Goal: Contribute content: Add original content to the website for others to see

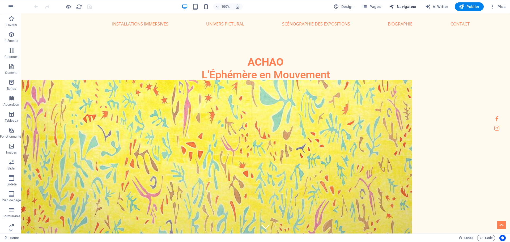
click at [403, 5] on span "Navigateur" at bounding box center [402, 6] width 27 height 5
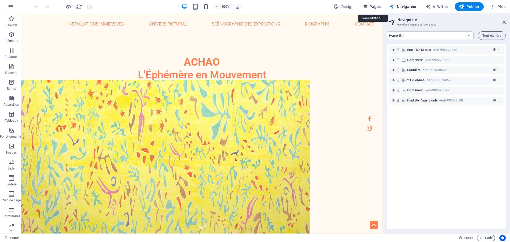
click at [372, 5] on span "Pages" at bounding box center [371, 6] width 19 height 5
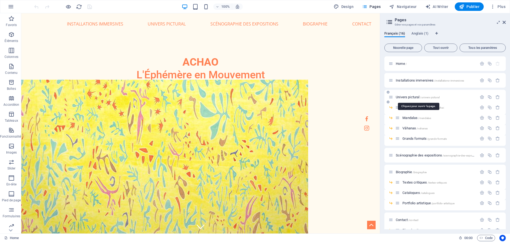
click at [410, 97] on span "Univers pictural /univers-pictural" at bounding box center [418, 97] width 44 height 4
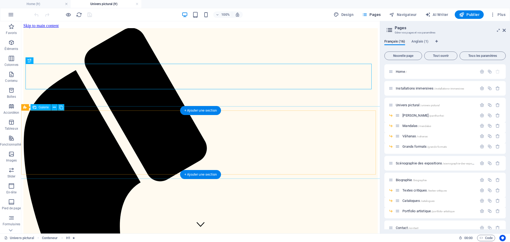
select select "4"
select select "px"
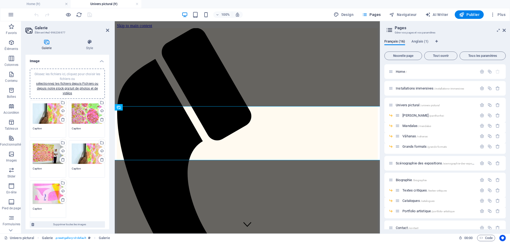
click at [48, 113] on div "Glissez les fichiers ici, cliquez pour choisir les fichiers ou sélectionnez les…" at bounding box center [48, 113] width 31 height 21
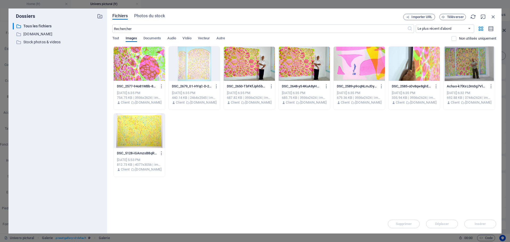
click at [131, 71] on div at bounding box center [139, 63] width 51 height 35
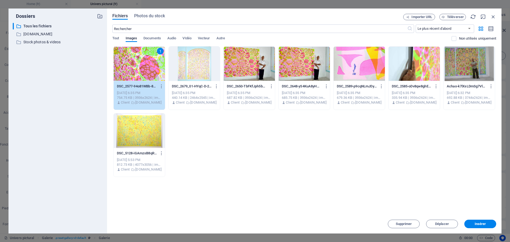
click at [140, 134] on div at bounding box center [139, 130] width 51 height 35
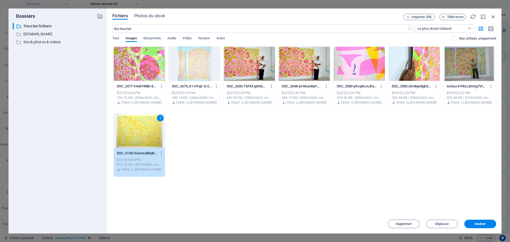
click at [145, 72] on div at bounding box center [139, 63] width 51 height 35
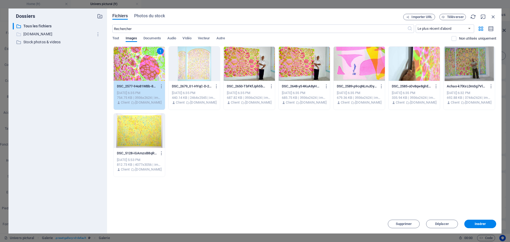
click at [37, 36] on p "www.achao.fr" at bounding box center [58, 34] width 70 height 6
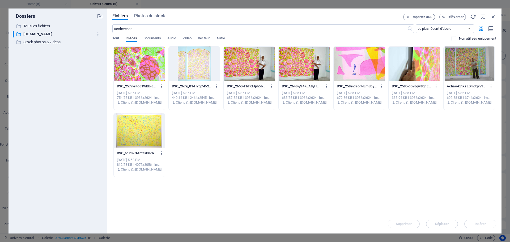
click at [130, 59] on div at bounding box center [139, 63] width 51 height 35
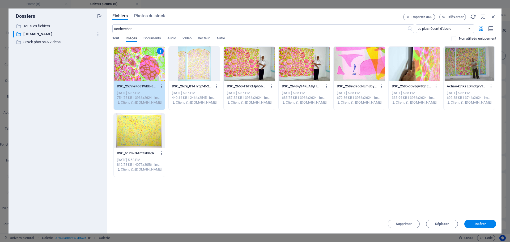
click at [153, 131] on div at bounding box center [139, 130] width 51 height 35
click at [189, 69] on div at bounding box center [194, 63] width 51 height 35
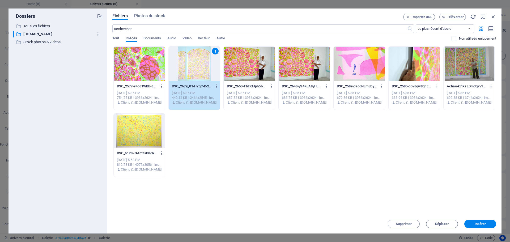
click at [456, 38] on span at bounding box center [457, 38] width 3 height 3
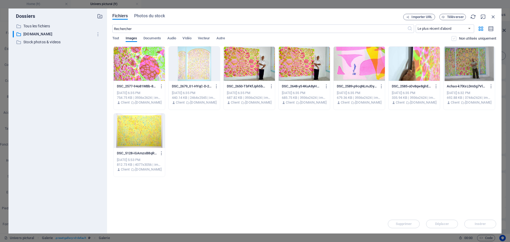
click at [453, 38] on label at bounding box center [453, 38] width 5 height 5
click at [0, 0] on input "checkbox" at bounding box center [0, 0] width 0 height 0
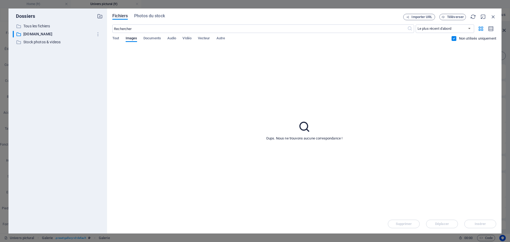
click at [453, 38] on label at bounding box center [453, 38] width 5 height 5
click at [0, 0] on input "checkbox" at bounding box center [0, 0] width 0 height 0
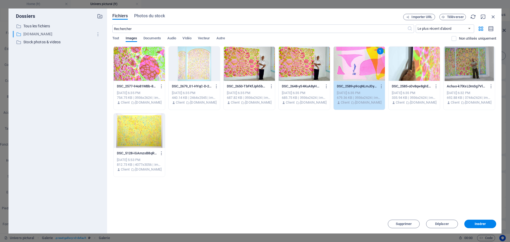
click at [41, 33] on p "www.achao.fr" at bounding box center [58, 34] width 70 height 6
click at [494, 16] on icon "button" at bounding box center [493, 17] width 6 height 6
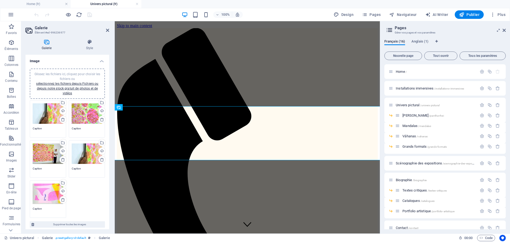
click at [39, 146] on div "Glissez les fichiers ici, cliquez pour choisir les fichiers ou sélectionnez les…" at bounding box center [48, 153] width 31 height 21
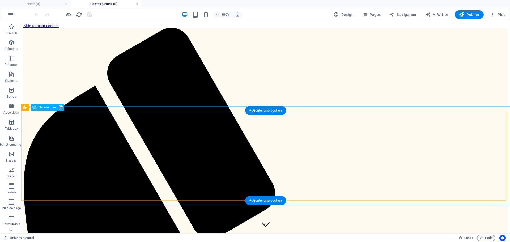
select select "4"
select select "px"
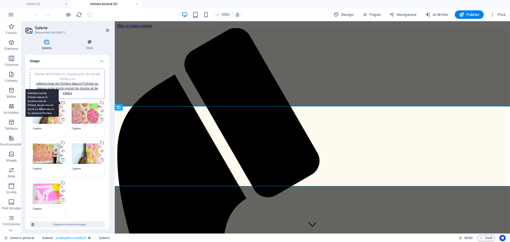
click at [59, 103] on div "Sélectionnez les fichiers depuis le Gestionnaire de fichiers, les photos du sto…" at bounding box center [41, 103] width 35 height 28
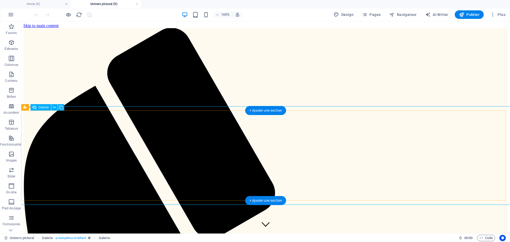
select select "4"
select select "px"
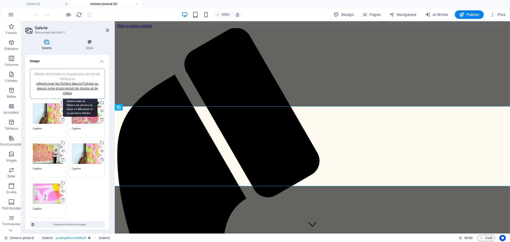
click at [97, 104] on div "Sélectionnez les fichiers depuis le Gestionnaire de fichiers, les photos du sto…" at bounding box center [80, 103] width 35 height 28
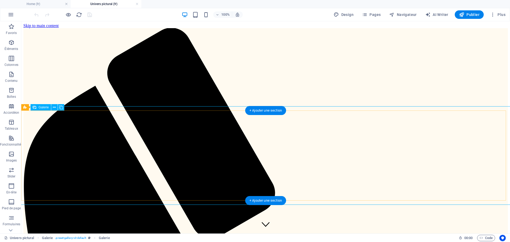
select select "4"
select select "px"
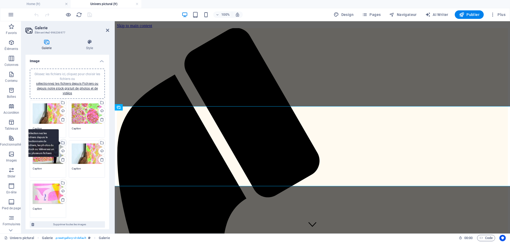
click at [40, 149] on div "Sélectionnez les fichiers depuis le Gestionnaire de fichiers, les photos du sto…" at bounding box center [41, 143] width 35 height 28
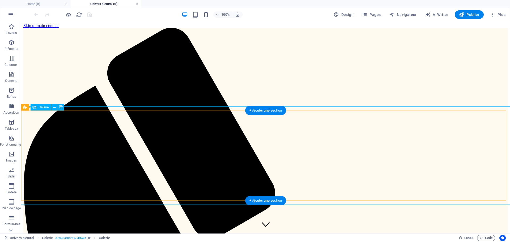
select select "4"
select select "px"
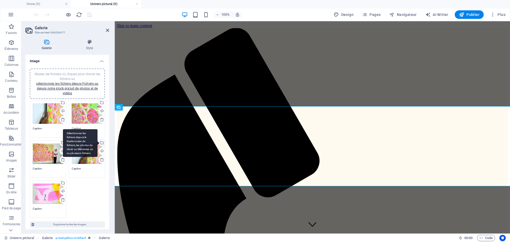
click at [100, 144] on div "Sélectionnez les fichiers depuis le Gestionnaire de fichiers, les photos du sto…" at bounding box center [101, 143] width 8 height 8
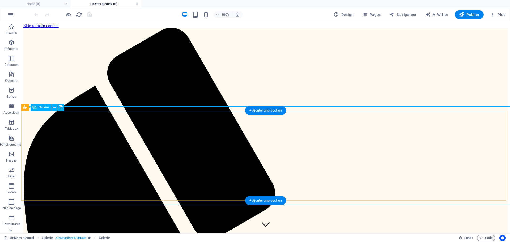
select select "4"
select select "px"
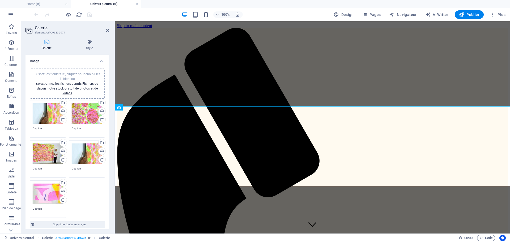
click at [51, 199] on div "Glissez les fichiers ici, cliquez pour choisir les fichiers ou sélectionnez les…" at bounding box center [48, 193] width 31 height 21
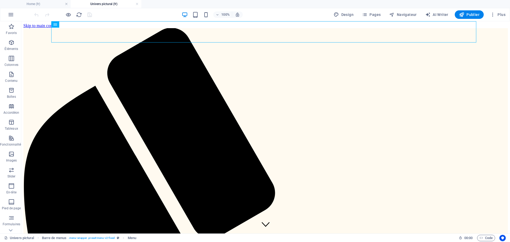
click at [87, 14] on div at bounding box center [62, 14] width 59 height 8
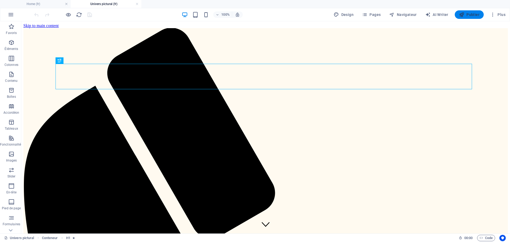
click at [478, 13] on span "Publier" at bounding box center [469, 14] width 20 height 5
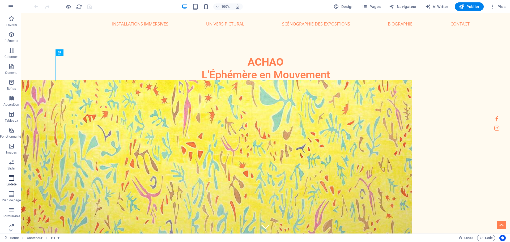
click at [10, 179] on icon "button" at bounding box center [11, 178] width 6 height 6
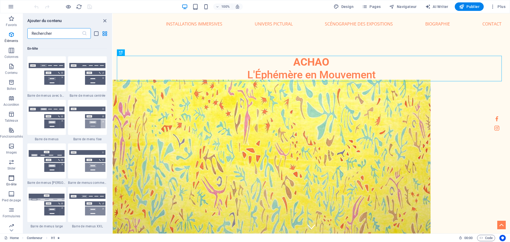
scroll to position [3197, 0]
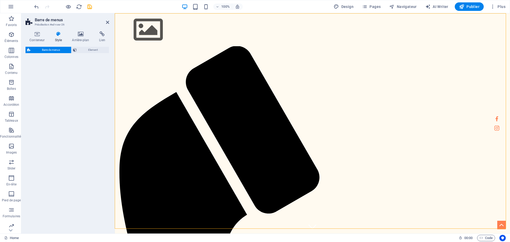
select select "rem"
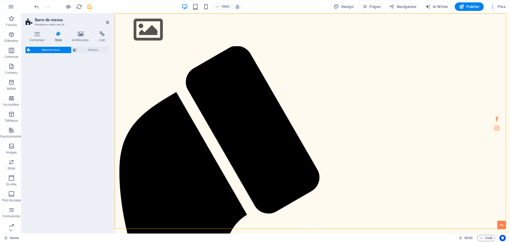
select select "rem"
select select "preset-menu-v2-loki"
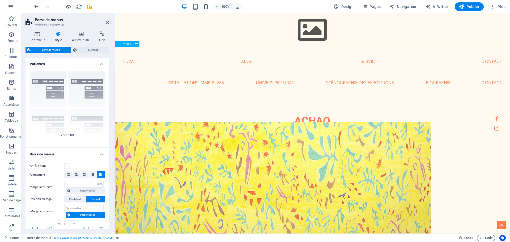
scroll to position [0, 0]
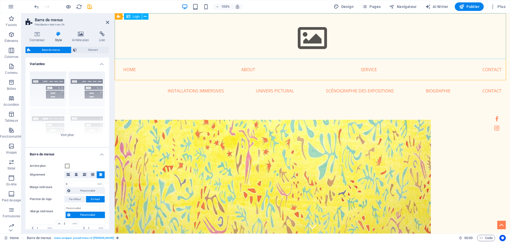
click at [252, 39] on div at bounding box center [312, 36] width 395 height 46
select select "px"
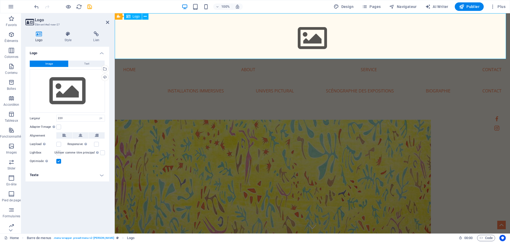
click at [252, 39] on div at bounding box center [312, 36] width 395 height 46
click at [185, 71] on nav "Home About Service Contact" at bounding box center [312, 69] width 395 height 21
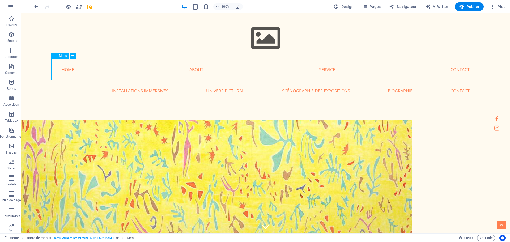
click at [196, 69] on nav "Home About Service Contact" at bounding box center [265, 69] width 425 height 21
select select
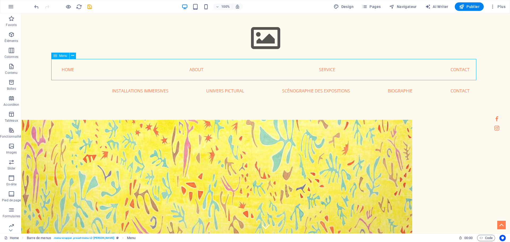
select select
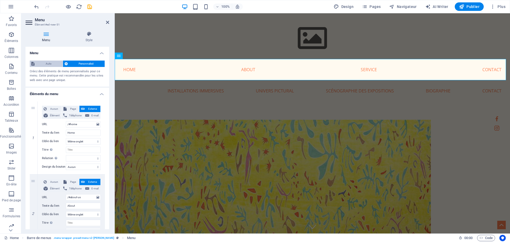
click at [51, 63] on span "Auto" at bounding box center [48, 64] width 25 height 6
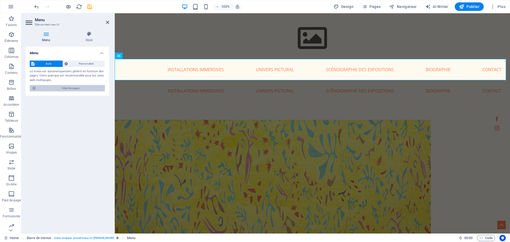
click at [68, 89] on span "Gérer les pages" at bounding box center [71, 88] width 66 height 6
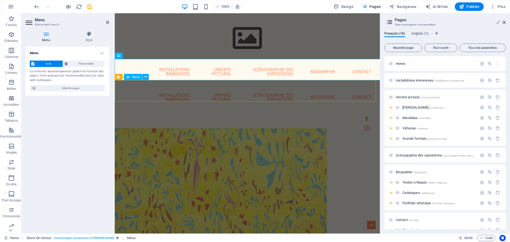
click at [179, 92] on nav "Home Installations immersives Univers pictural [PERSON_NAME] Vâhanas Grands for…" at bounding box center [247, 96] width 265 height 25
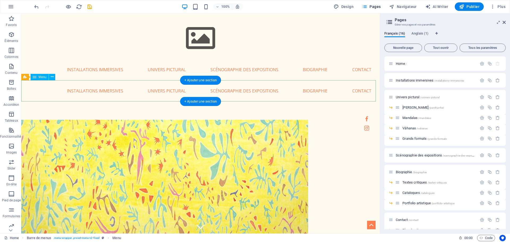
click at [209, 94] on nav "Home Installations immersives Univers pictural [PERSON_NAME] Vâhanas Grands for…" at bounding box center [200, 90] width 358 height 21
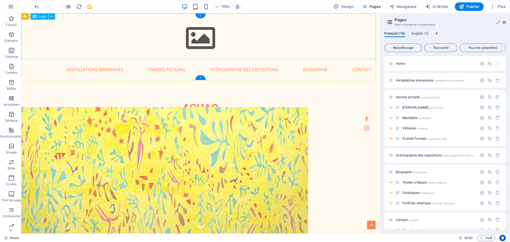
click at [200, 34] on div at bounding box center [200, 36] width 358 height 46
select select "px"
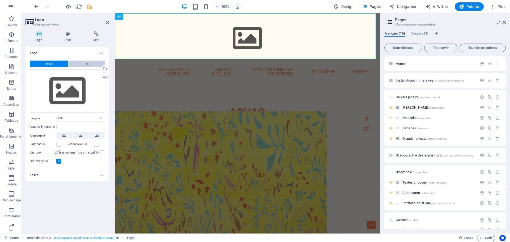
click at [89, 66] on button "Text" at bounding box center [86, 64] width 36 height 6
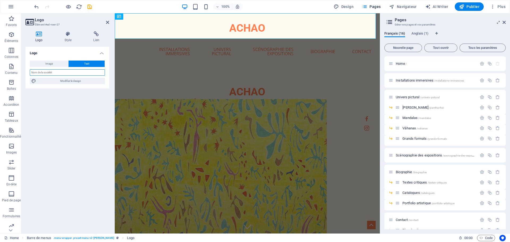
click at [43, 74] on input "text" at bounding box center [67, 72] width 75 height 6
click at [37, 73] on input "Axhao" at bounding box center [67, 72] width 75 height 6
type input "Achao"
click at [69, 113] on div "Logo Image Text Glissez les fichiers ici, cliquez pour choisir les fichiers ou …" at bounding box center [67, 138] width 84 height 182
click at [70, 113] on div "Logo Image Text Glissez les fichiers ici, cliquez pour choisir les fichiers ou …" at bounding box center [67, 138] width 84 height 182
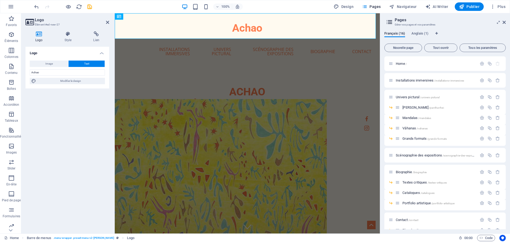
click at [70, 113] on div "Logo Image Text Glissez les fichiers ici, cliquez pour choisir les fichiers ou …" at bounding box center [67, 138] width 84 height 182
click at [152, 122] on div "ACHAO L'Éphémère en Mouvement" at bounding box center [247, 98] width 265 height 68
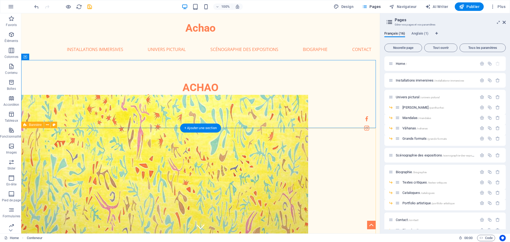
click at [265, 99] on div "ACHAO L'Éphémère en Mouvement" at bounding box center [200, 93] width 350 height 25
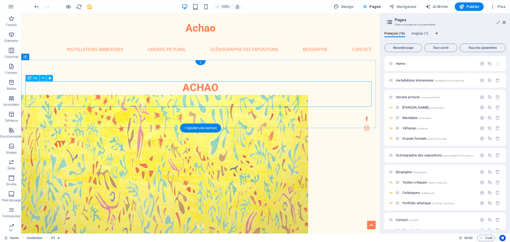
click at [227, 98] on div "ACHAO L'Éphémère en Mouvement" at bounding box center [200, 93] width 350 height 25
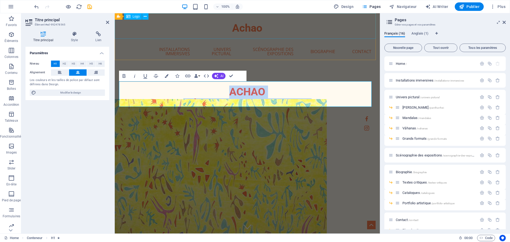
click at [251, 26] on div "Achao" at bounding box center [247, 25] width 265 height 25
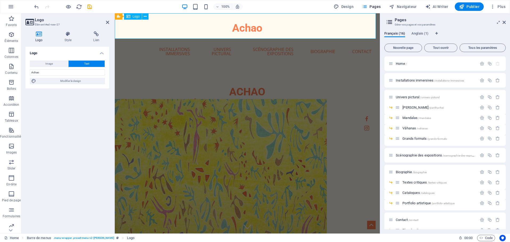
click at [264, 27] on div "Achao" at bounding box center [247, 25] width 265 height 25
click at [255, 29] on div "Achao" at bounding box center [247, 25] width 265 height 25
drag, startPoint x: 52, startPoint y: 74, endPoint x: 16, endPoint y: 71, distance: 36.0
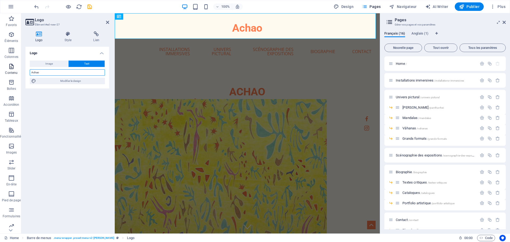
click at [16, 71] on section "Favoris Éléments Colonnes Contenu Boîtes Accordéon Tableaux Fonctionnalités Ima…" at bounding box center [190, 123] width 380 height 220
paste input "CHAO L'Éphémère en Mouvement"
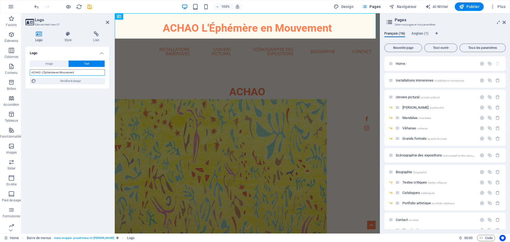
drag, startPoint x: 41, startPoint y: 71, endPoint x: 76, endPoint y: 64, distance: 35.8
click at [42, 71] on input "ACHAO L'Éphémère en Mouvement" at bounding box center [67, 72] width 75 height 6
click at [258, 28] on div "ACHAOL'Éphémère en Mouvement" at bounding box center [247, 25] width 265 height 25
click at [202, 25] on div "ACHAOL'Éphémère en Mouvement" at bounding box center [247, 25] width 265 height 25
click at [71, 74] on input "ACHAOL'Éphémère en Mouvement" at bounding box center [67, 72] width 75 height 6
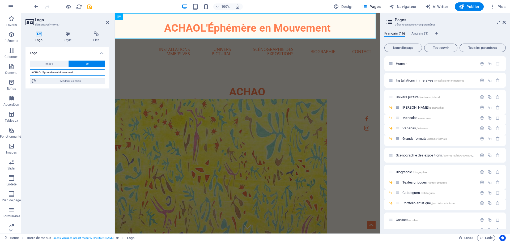
drag, startPoint x: 75, startPoint y: 72, endPoint x: 47, endPoint y: 72, distance: 27.9
click at [45, 72] on input "ACHAOL'Éphémère en Mouvement" at bounding box center [67, 72] width 75 height 6
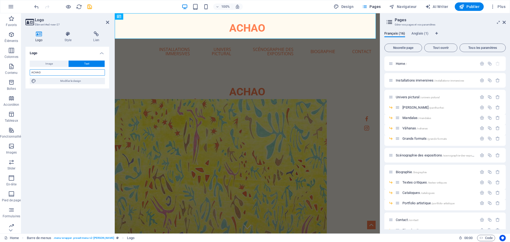
type input "ACHAO"
click at [56, 125] on div "Logo Image Text Glissez les fichiers ici, cliquez pour choisir les fichiers ou …" at bounding box center [67, 138] width 84 height 182
click at [88, 6] on icon "save" at bounding box center [90, 7] width 6 height 6
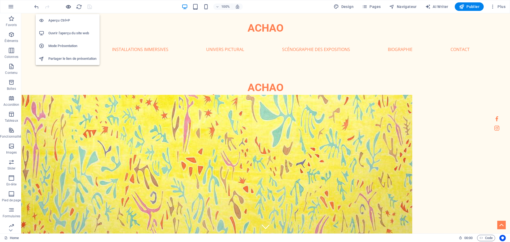
click at [70, 7] on icon "button" at bounding box center [68, 7] width 6 height 6
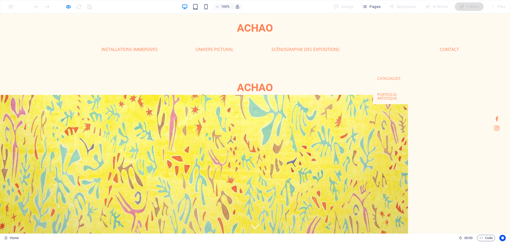
click at [391, 61] on link "Textes critiques" at bounding box center [394, 62] width 42 height 12
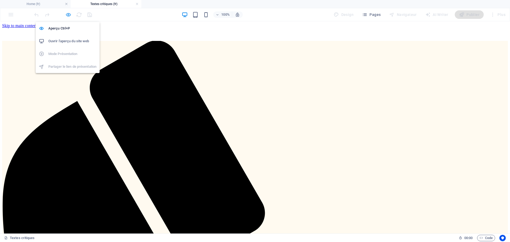
click at [70, 15] on icon "button" at bounding box center [68, 15] width 6 height 6
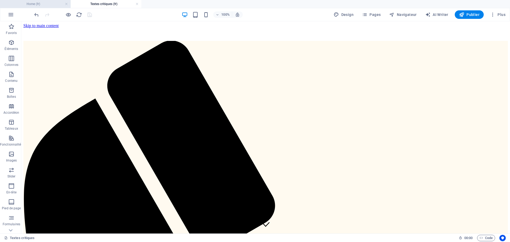
click at [60, 4] on h4 "Home (fr)" at bounding box center [35, 4] width 71 height 6
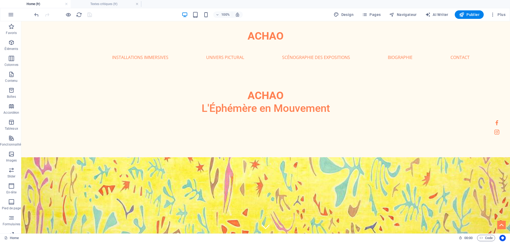
drag, startPoint x: 65, startPoint y: 15, endPoint x: 127, endPoint y: 19, distance: 63.0
click at [65, 15] on div at bounding box center [62, 14] width 59 height 8
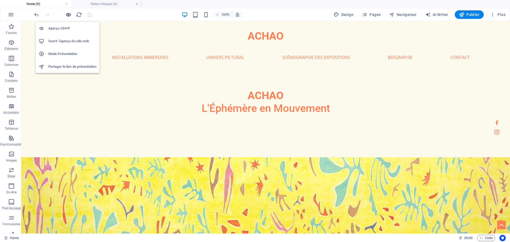
click at [69, 15] on icon "button" at bounding box center [68, 15] width 6 height 6
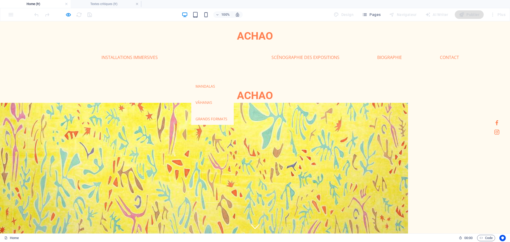
click at [211, 70] on link "[PERSON_NAME]" at bounding box center [212, 70] width 42 height 12
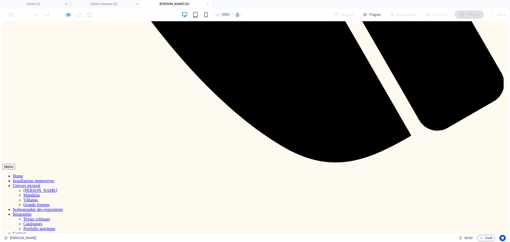
scroll to position [531, 0]
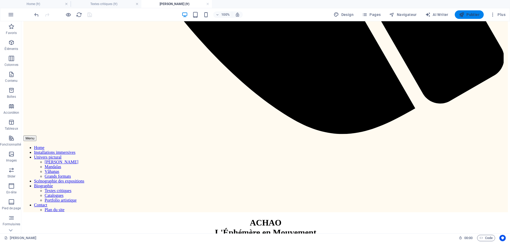
click at [469, 15] on span "Publier" at bounding box center [469, 14] width 20 height 5
